Goal: Contribute content: Contribute content

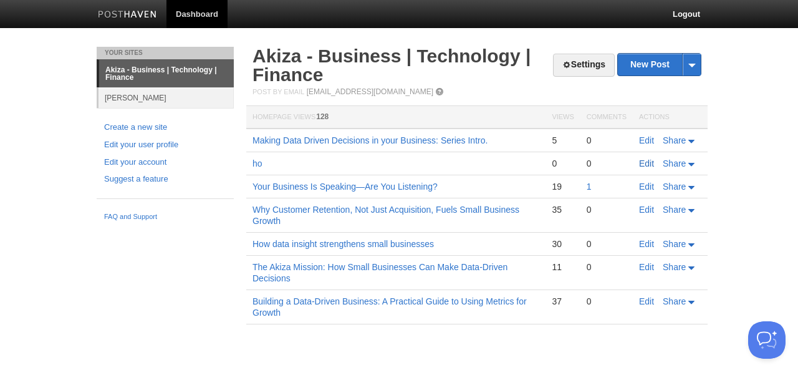
click at [647, 159] on link "Edit" at bounding box center [646, 163] width 15 height 10
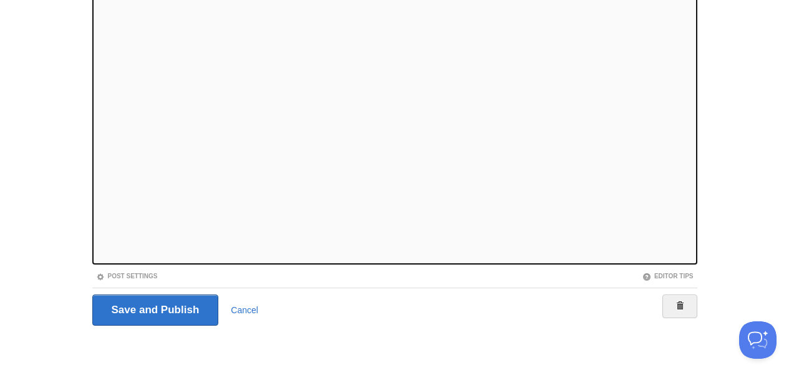
scroll to position [162, 0]
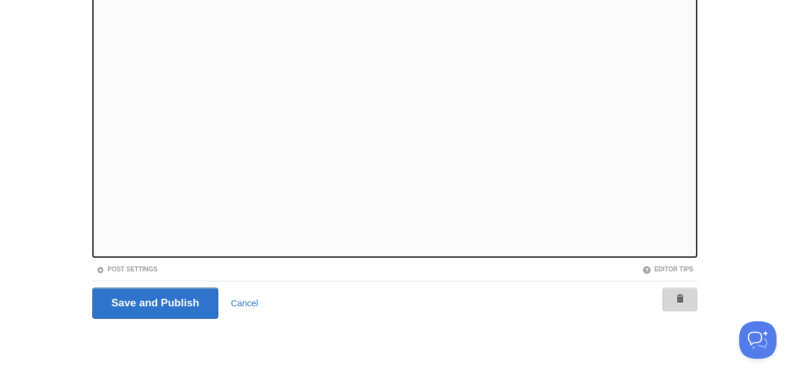
click at [677, 298] on span at bounding box center [679, 298] width 9 height 9
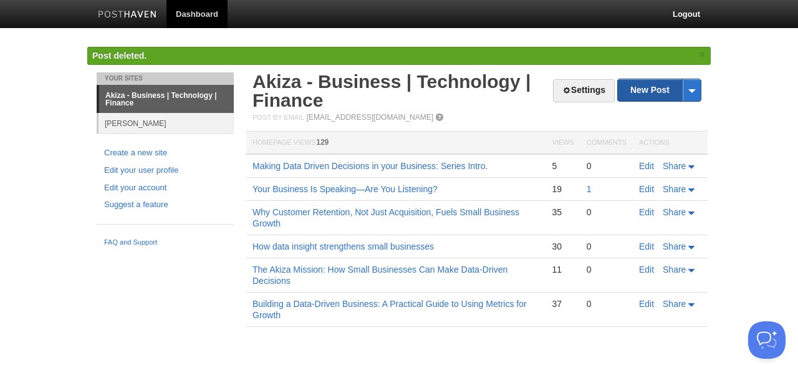
click at [642, 94] on link "New Post" at bounding box center [659, 90] width 83 height 22
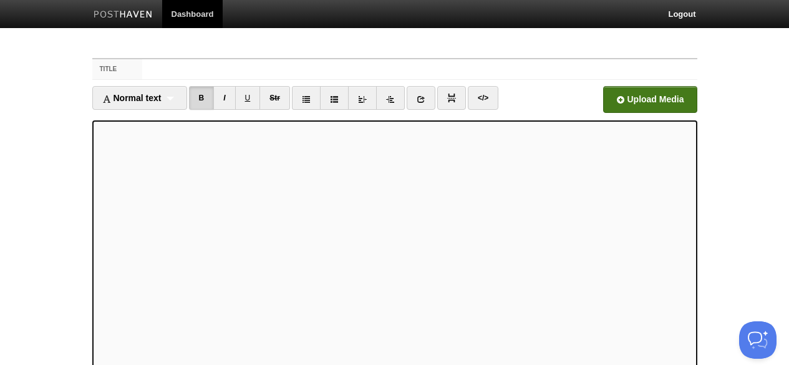
click at [614, 97] on input "file" at bounding box center [273, 103] width 944 height 64
click at [232, 62] on input "Title" at bounding box center [419, 69] width 554 height 20
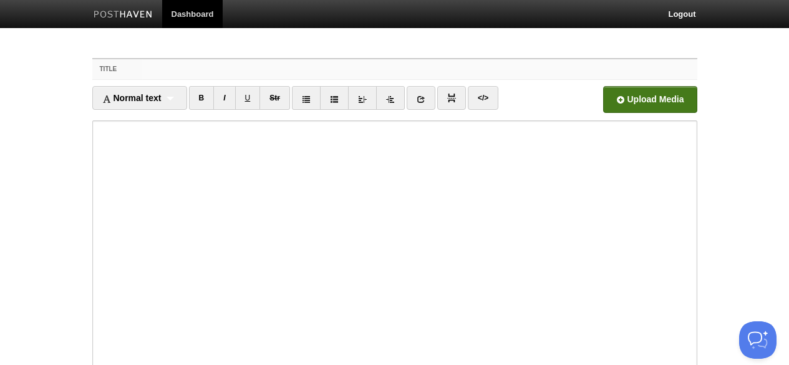
paste input "Making Data Driven Decisions in your Business: Series Intro."
drag, startPoint x: 362, startPoint y: 67, endPoint x: 432, endPoint y: 68, distance: 69.9
click at [432, 68] on input "Making Data Driven Decisions in your Business: Series Intro." at bounding box center [419, 69] width 554 height 20
drag, startPoint x: 377, startPoint y: 67, endPoint x: 448, endPoint y: 69, distance: 71.7
click at [448, 69] on input "Making Data Driven Decisions in your Business: #1 Customer data" at bounding box center [419, 69] width 554 height 20
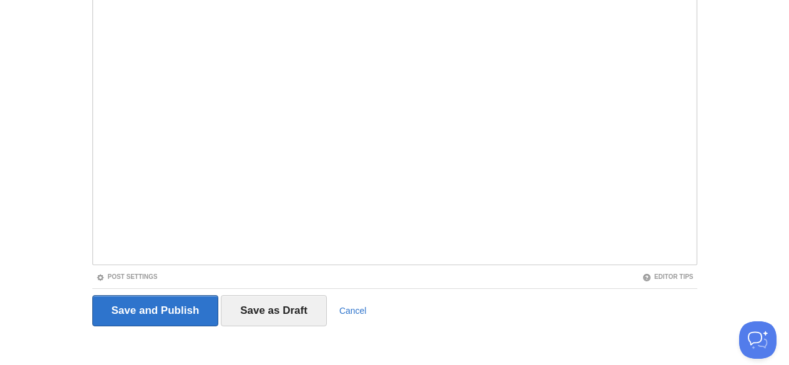
scroll to position [162, 0]
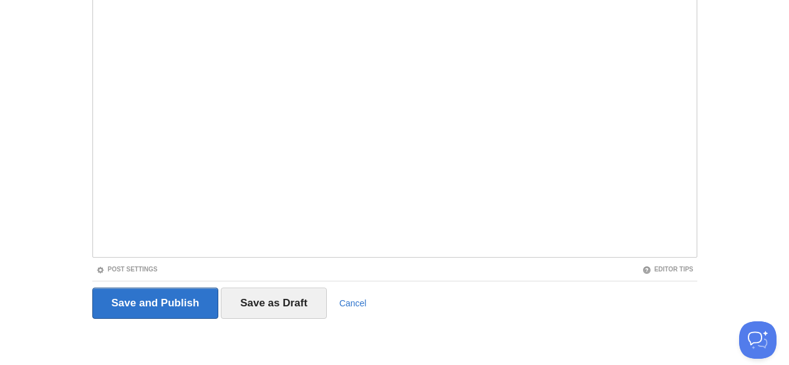
type input "Making Data Driven Decisions in your Business: #1 Customer data - what it is an…"
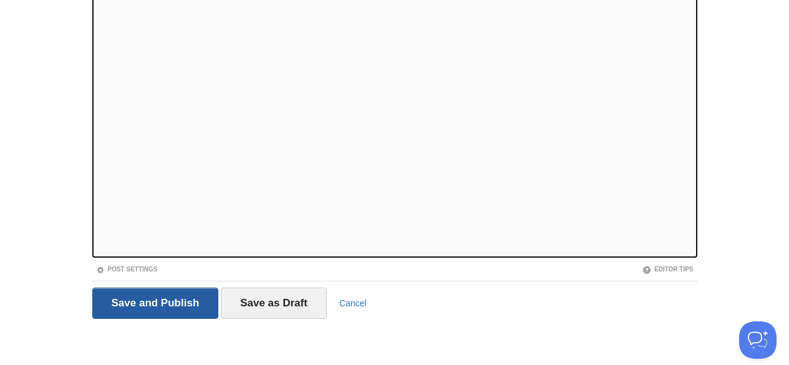
click at [200, 295] on input "Save and Publish" at bounding box center [155, 302] width 127 height 31
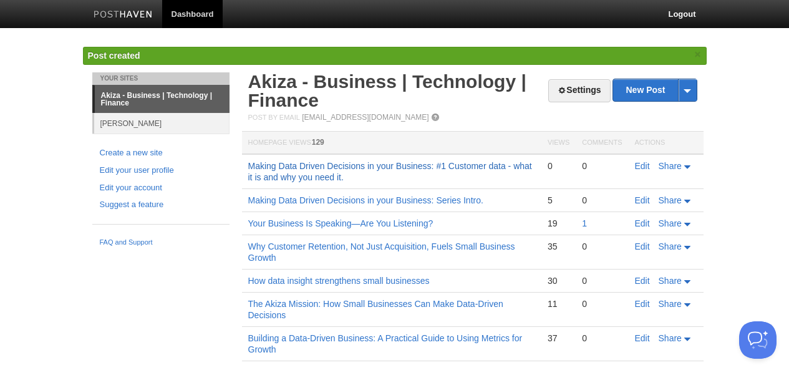
click at [405, 162] on link "Making Data Driven Decisions in your Business: #1 Customer data - what it is an…" at bounding box center [390, 171] width 284 height 21
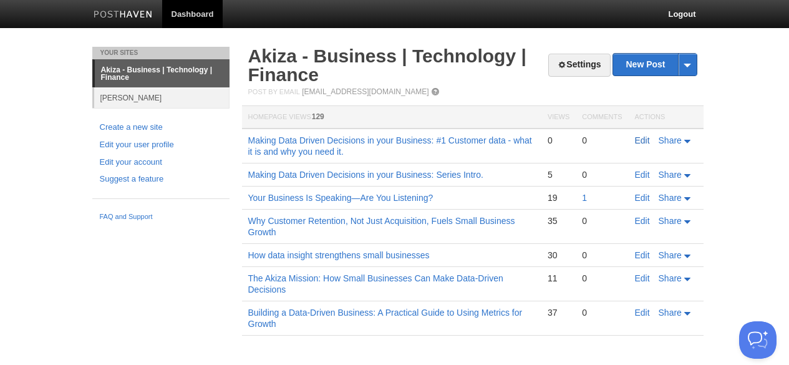
click at [644, 137] on link "Edit" at bounding box center [642, 140] width 15 height 10
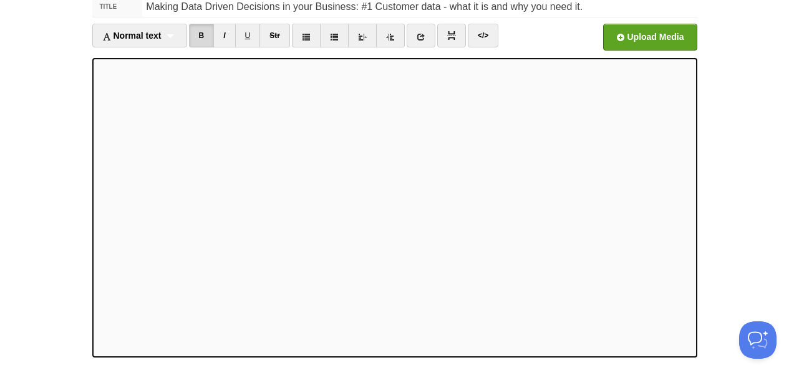
scroll to position [162, 0]
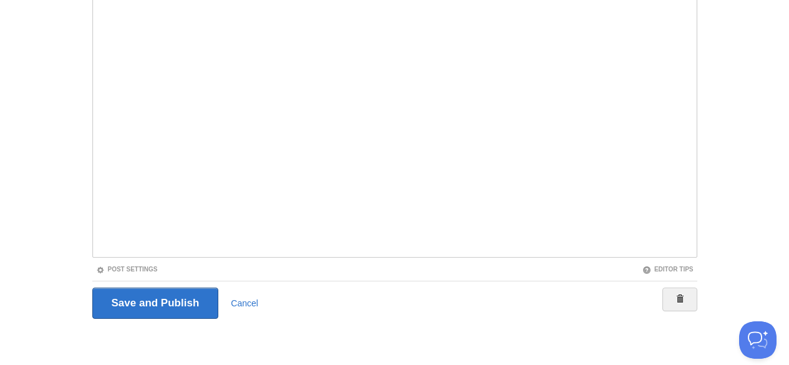
click at [95, 229] on iframe at bounding box center [394, 107] width 605 height 299
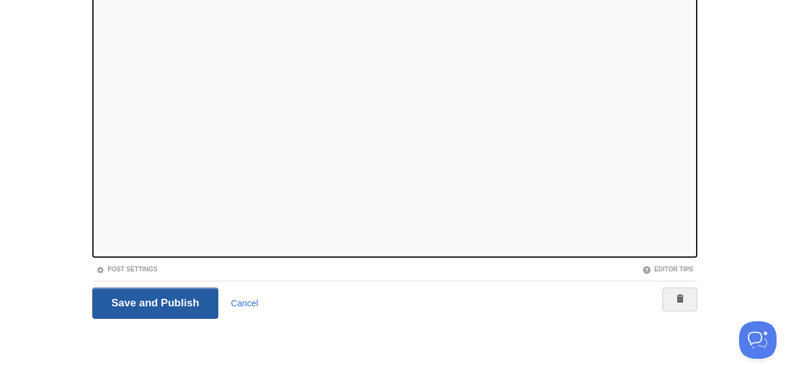
click at [137, 301] on input "Save and Publish" at bounding box center [155, 302] width 127 height 31
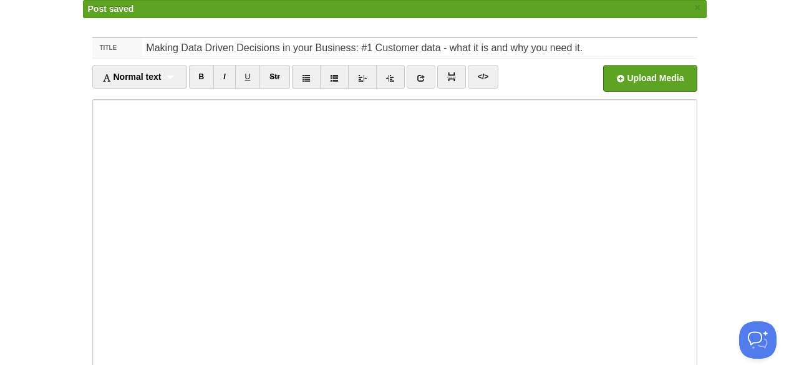
scroll to position [33, 0]
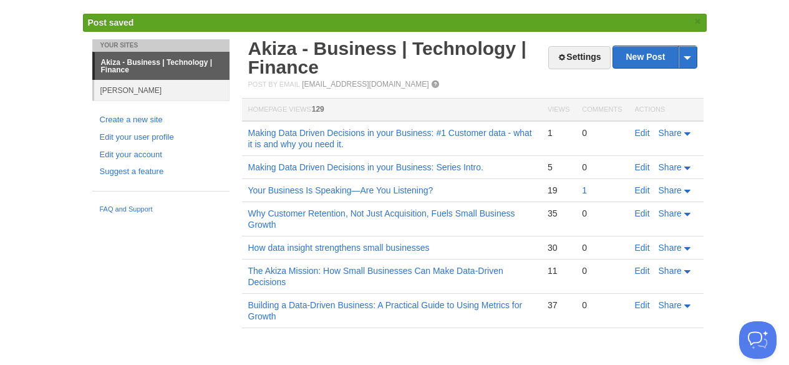
click at [327, 138] on td "Making Data Driven Decisions in your Business: #1 Customer data - what it is an…" at bounding box center [391, 138] width 299 height 35
click at [296, 132] on link "Making Data Driven Decisions in your Business: #1 Customer data - what it is an…" at bounding box center [390, 138] width 284 height 21
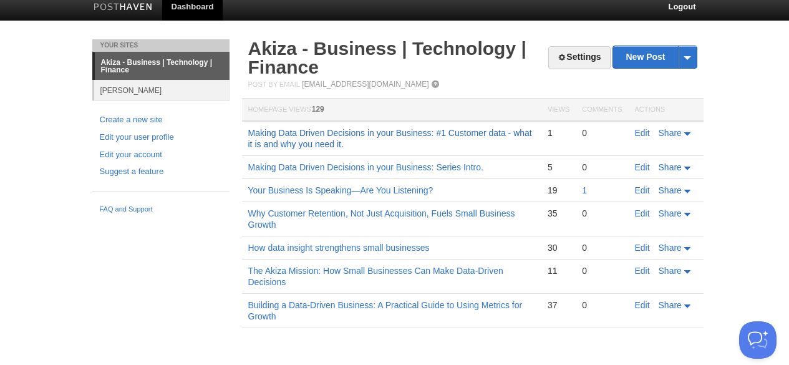
scroll to position [7, 0]
click at [636, 132] on link "Edit" at bounding box center [642, 133] width 15 height 10
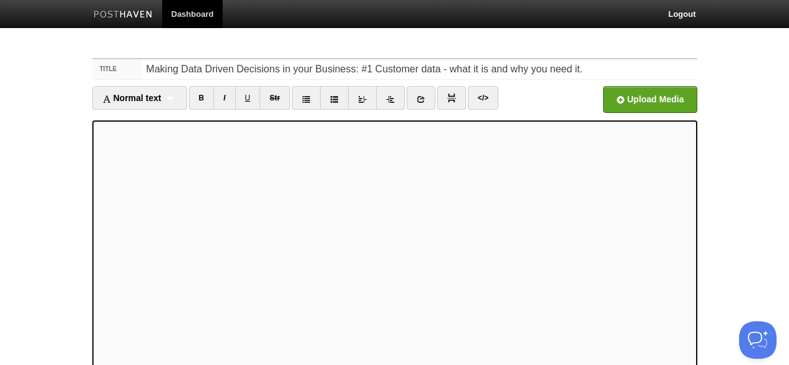
scroll to position [162, 0]
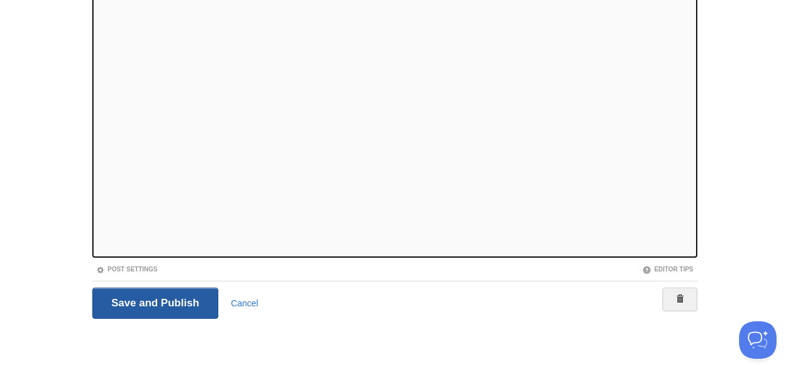
click at [165, 295] on input "Save and Publish" at bounding box center [155, 302] width 127 height 31
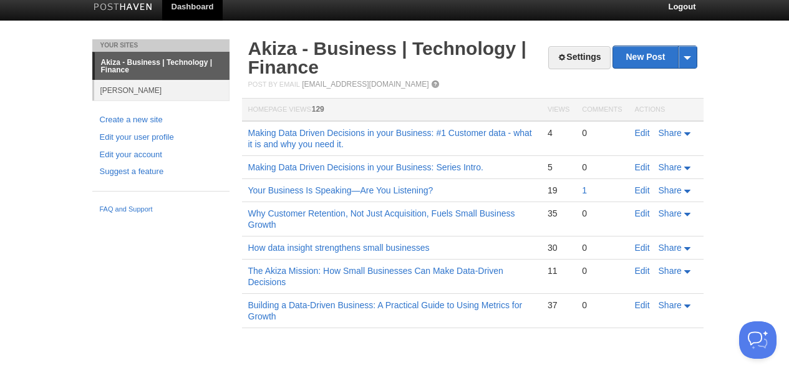
scroll to position [7, 0]
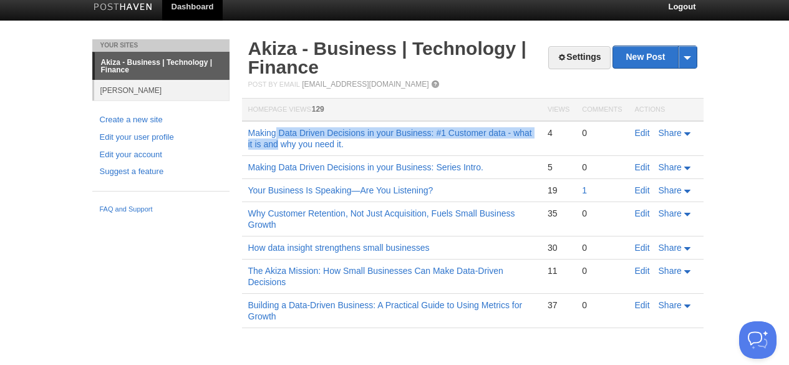
click at [277, 137] on td "Making Data Driven Decisions in your Business: #1 Customer data - what it is an…" at bounding box center [391, 138] width 299 height 35
click at [307, 138] on td "Making Data Driven Decisions in your Business: #1 Customer data - what it is an…" at bounding box center [391, 138] width 299 height 35
click at [313, 142] on link "Making Data Driven Decisions in your Business: #1 Customer data - what it is an…" at bounding box center [390, 138] width 284 height 21
drag, startPoint x: 644, startPoint y: 130, endPoint x: 533, endPoint y: 132, distance: 111.6
click at [643, 130] on link "Edit" at bounding box center [642, 133] width 15 height 10
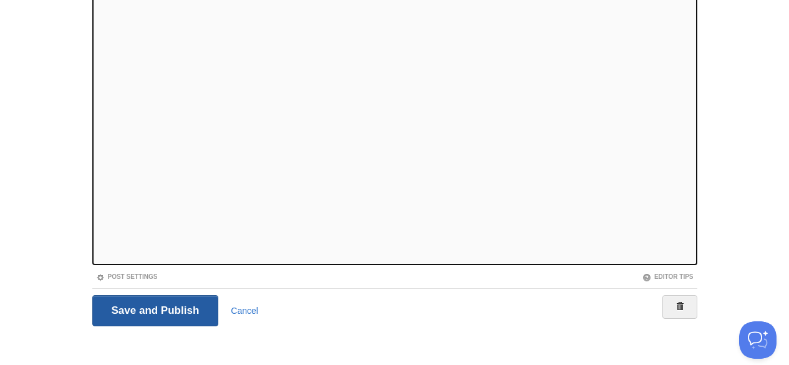
scroll to position [162, 0]
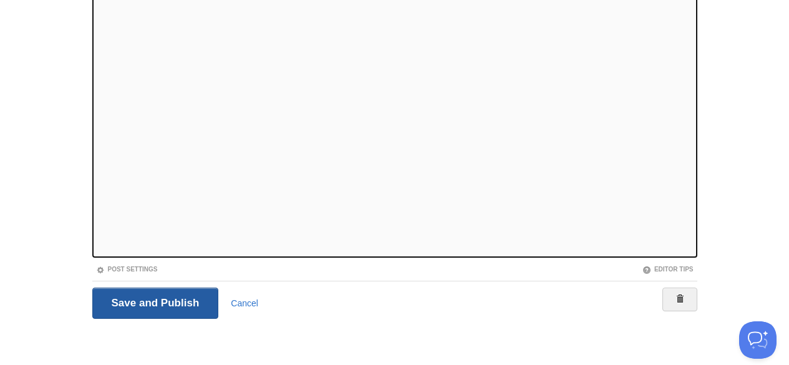
click at [164, 304] on input "Save and Publish" at bounding box center [155, 302] width 127 height 31
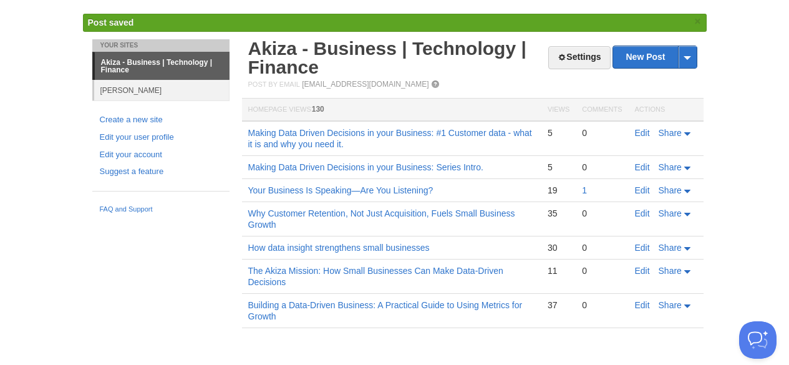
scroll to position [7, 0]
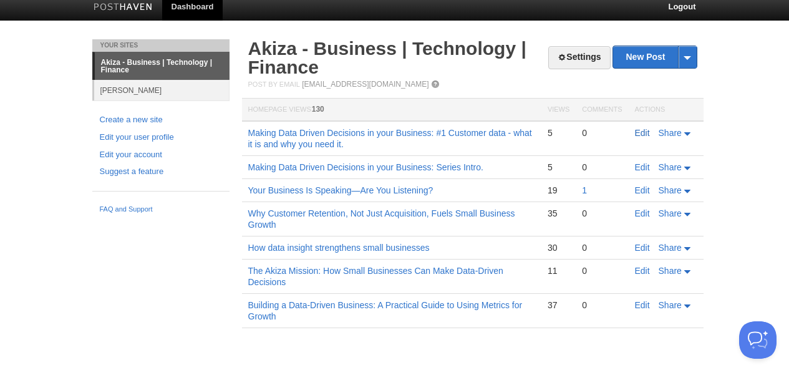
click at [647, 130] on link "Edit" at bounding box center [642, 133] width 15 height 10
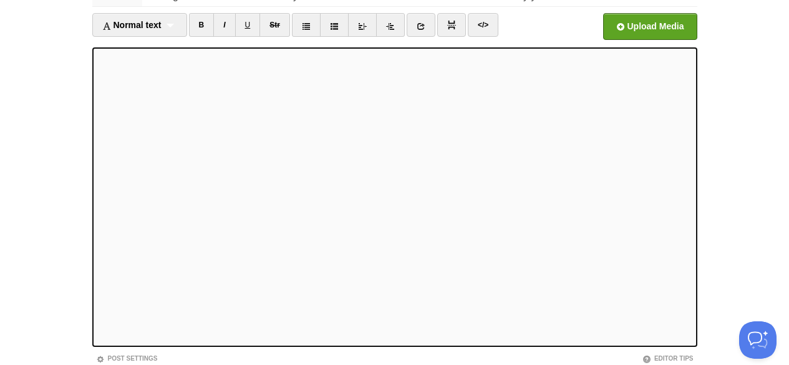
scroll to position [162, 0]
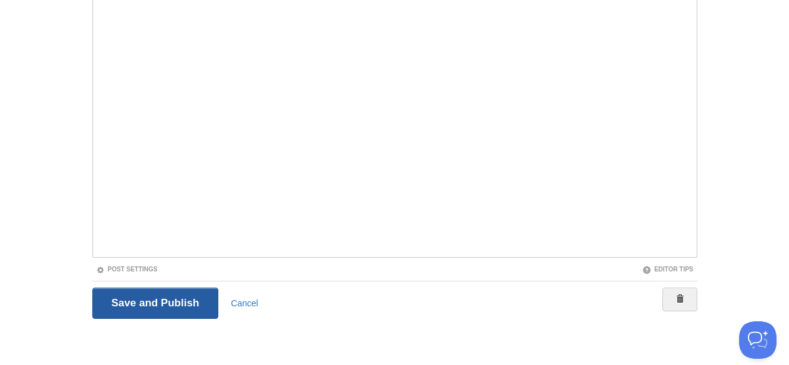
click at [153, 295] on input "Save and Publish" at bounding box center [155, 302] width 127 height 31
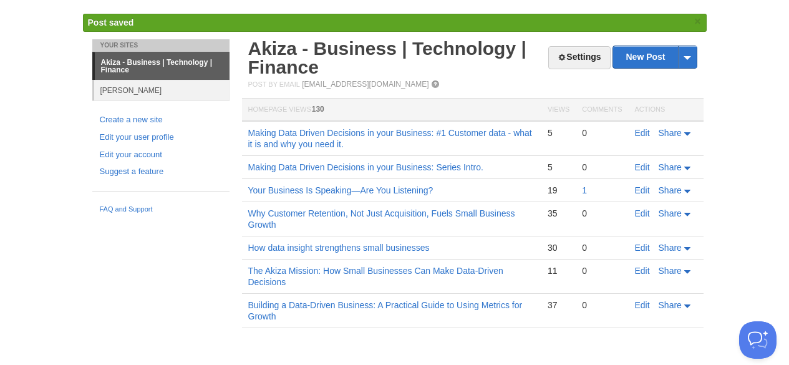
scroll to position [7, 0]
